Goal: Task Accomplishment & Management: Use online tool/utility

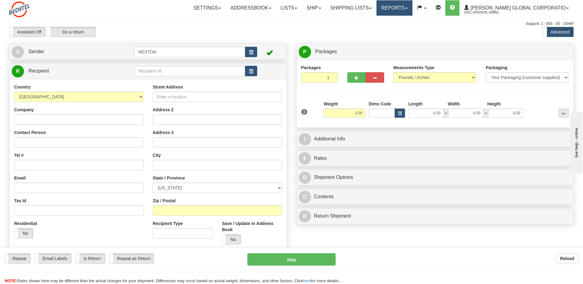
click at [412, 10] on link "Reports" at bounding box center [394, 7] width 36 height 15
click at [398, 22] on link "Standard" at bounding box center [384, 22] width 56 height 8
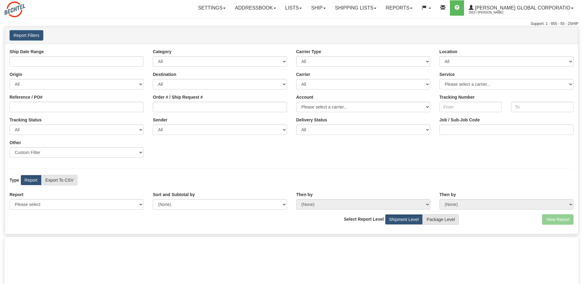
type input "[DATE] And [DATE]"
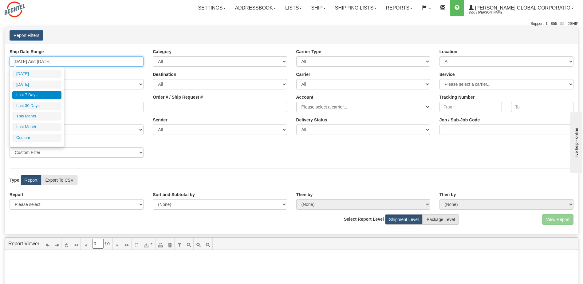
click at [85, 61] on input "09/04/2025 And 09/10/2025" at bounding box center [77, 61] width 134 height 10
type input "09/09/2025"
type input "09/04/2025"
type input "[DATE]"
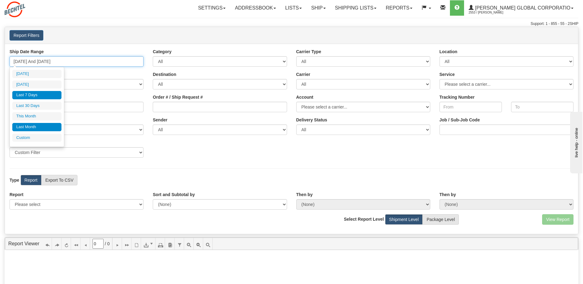
type input "09/01/2025"
type input "09/30/2025"
type input "09/04/2025"
type input "[DATE]"
type input "08/01/2025"
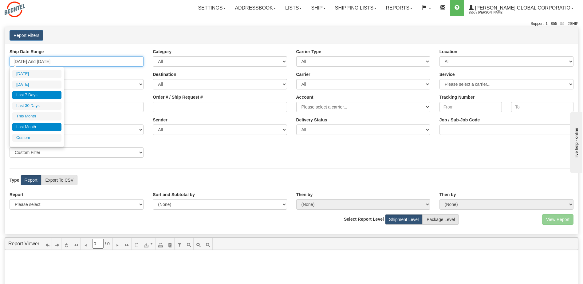
type input "08/31/2025"
type input "09/04/2025"
type input "[DATE]"
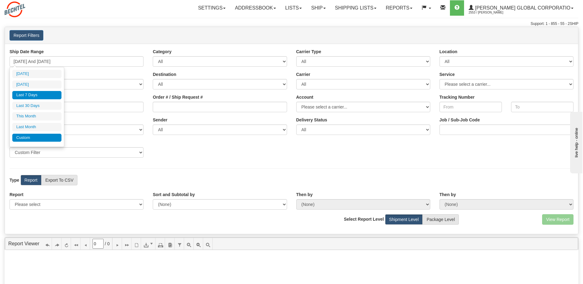
click at [28, 135] on li "Custom" at bounding box center [36, 138] width 49 height 8
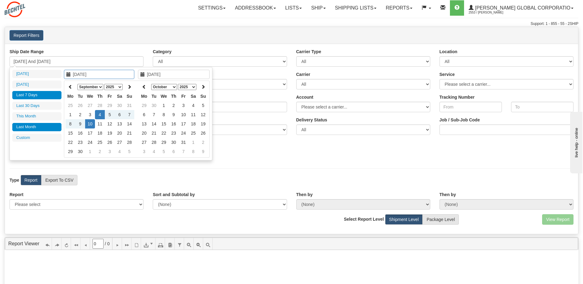
type input "08/01/2025"
type input "08/31/2025"
type input "09/04/2025"
type input "[DATE]"
type input "09/01/2025"
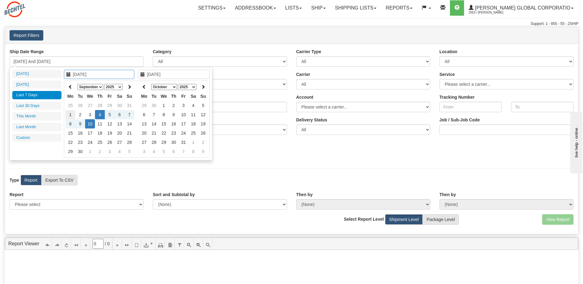
type input "09/30/2025"
type input "09/04/2025"
type input "[DATE]"
click at [119, 86] on select "1975 1976 1977 1978 1979 1980 1981 1982 1983 1984 1985 1986 1987 1988 1989 1990…" at bounding box center [113, 87] width 18 height 6
click at [100, 85] on select "January February March April May June July August September October November De…" at bounding box center [90, 87] width 26 height 6
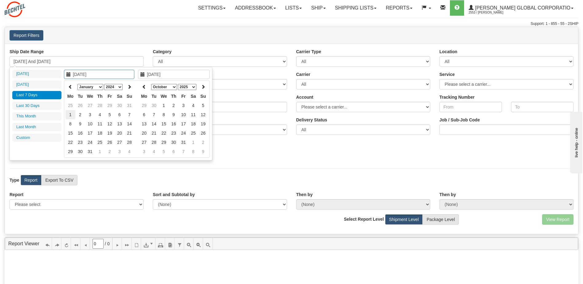
type input "01/01/2024"
click at [72, 115] on td "1" at bounding box center [70, 114] width 10 height 9
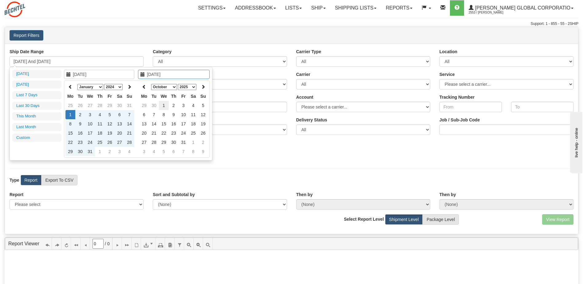
type input "10/01/2025"
click at [163, 103] on td "1" at bounding box center [164, 105] width 10 height 9
type input "01/01/2024 And 10/01/2025"
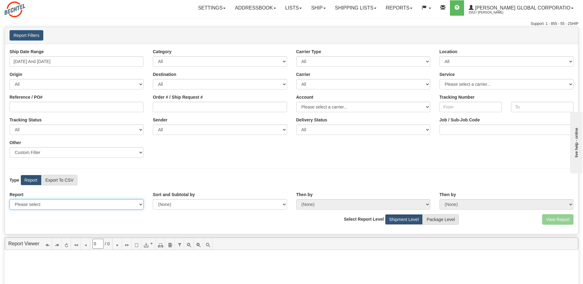
click at [41, 202] on select "Please select 1 Line Shipment Report Address Detail Basic Shipment Overview Can…" at bounding box center [77, 204] width 134 height 10
select select "Users\1 Line Shipment Report.trdx"
click at [10, 199] on select "Please select 1 Line Shipment Report Address Detail Basic Shipment Overview Can…" at bounding box center [77, 204] width 134 height 10
click at [555, 221] on button "View Report" at bounding box center [557, 219] width 31 height 10
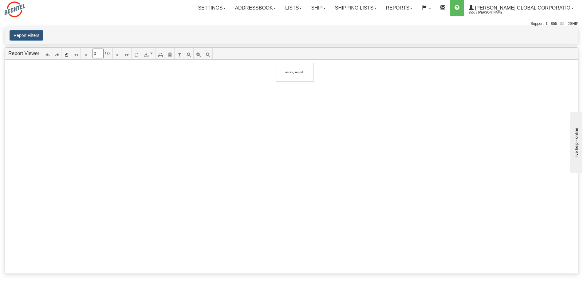
type input "1"
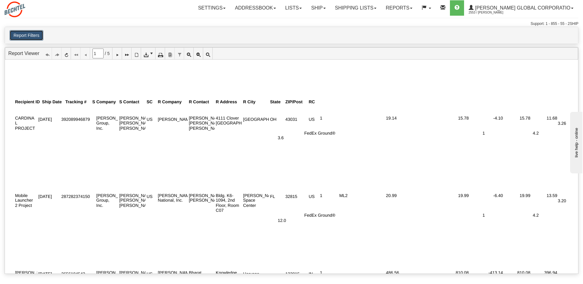
click at [28, 36] on button "Report Filters" at bounding box center [27, 35] width 34 height 10
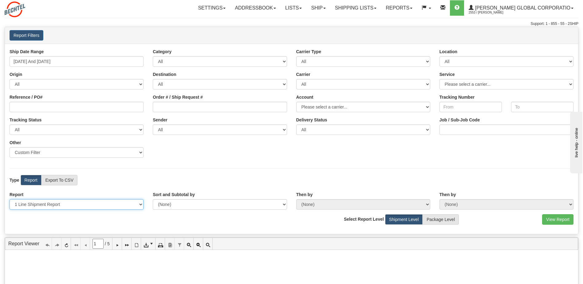
click at [140, 203] on select "Please select 1 Line Shipment Report Address Detail Basic Shipment Overview Can…" at bounding box center [77, 204] width 134 height 10
select select "Users\Basic Shipment Overview.trdx"
click at [10, 199] on select "Please select 1 Line Shipment Report Address Detail Basic Shipment Overview Can…" at bounding box center [77, 204] width 134 height 10
click at [553, 220] on button "View Report" at bounding box center [557, 219] width 31 height 10
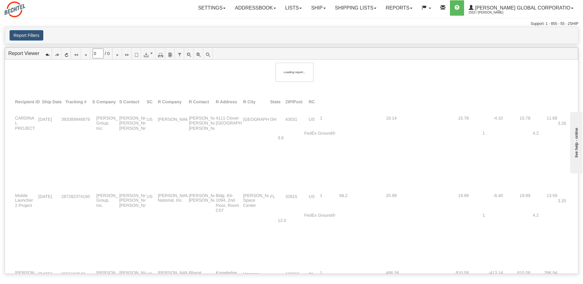
type input "1"
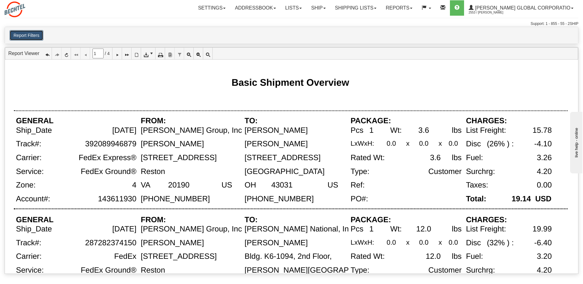
click at [39, 34] on button "Report Filters" at bounding box center [27, 35] width 34 height 10
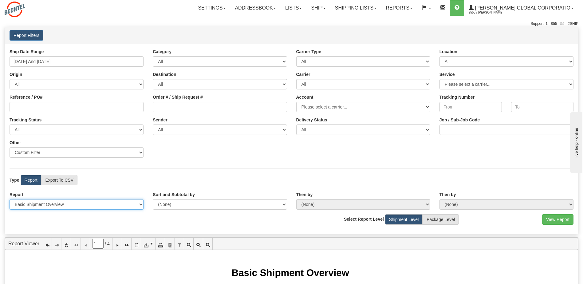
click at [111, 202] on select "Please select 1 Line Shipment Report Address Detail Basic Shipment Overview Can…" at bounding box center [77, 204] width 134 height 10
select select "Users\Contents Detail.trdx"
click at [10, 199] on select "Please select 1 Line Shipment Report Address Detail Basic Shipment Overview Can…" at bounding box center [77, 204] width 134 height 10
click at [552, 220] on button "View Report" at bounding box center [557, 219] width 31 height 10
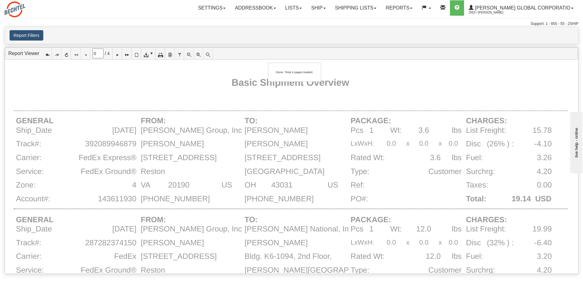
type input "1"
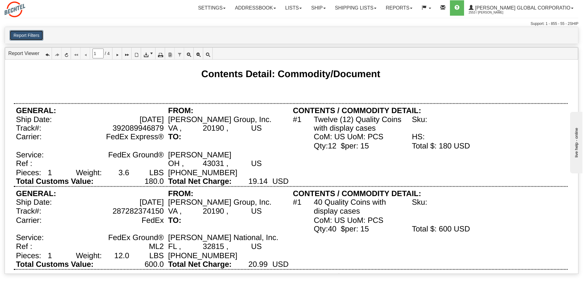
click at [31, 36] on button "Report Filters" at bounding box center [27, 35] width 34 height 10
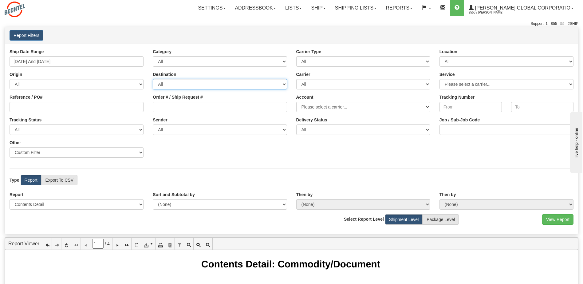
click at [286, 84] on select "All AFGHANISTAN ALAND ISLANDS ALBANIA ALGERIA AMERICAN SAMOA ANDORRA ANGOLA ANG…" at bounding box center [220, 84] width 134 height 10
click at [285, 84] on select "All AFGHANISTAN ALAND ISLANDS ALBANIA ALGERIA AMERICAN SAMOA ANDORRA ANGOLA ANG…" at bounding box center [220, 84] width 134 height 10
click at [142, 152] on select "Sender Company Sender Contact Sender Country Sender State Sender City Sender Zi…" at bounding box center [77, 152] width 134 height 10
select select "Recipient_City"
click at [10, 147] on select "Sender Company Sender Contact Sender Country Sender State Sender City Sender Zi…" at bounding box center [77, 152] width 134 height 10
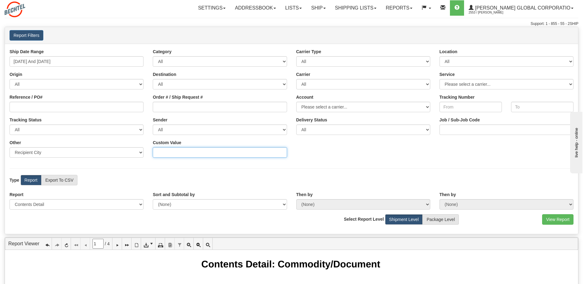
click at [204, 151] on input at bounding box center [220, 152] width 134 height 10
type input "houston"
click at [556, 219] on button "View Report" at bounding box center [557, 219] width 31 height 10
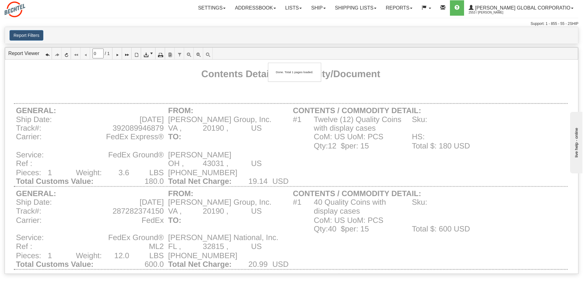
type input "1"
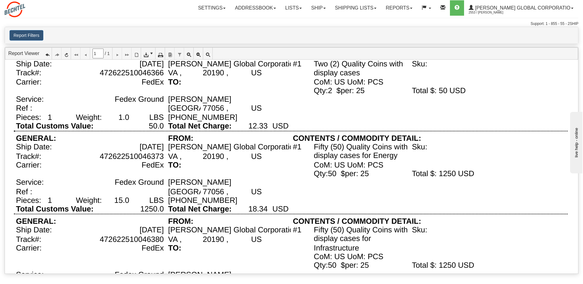
scroll to position [154, 0]
